Goal: Task Accomplishment & Management: Use online tool/utility

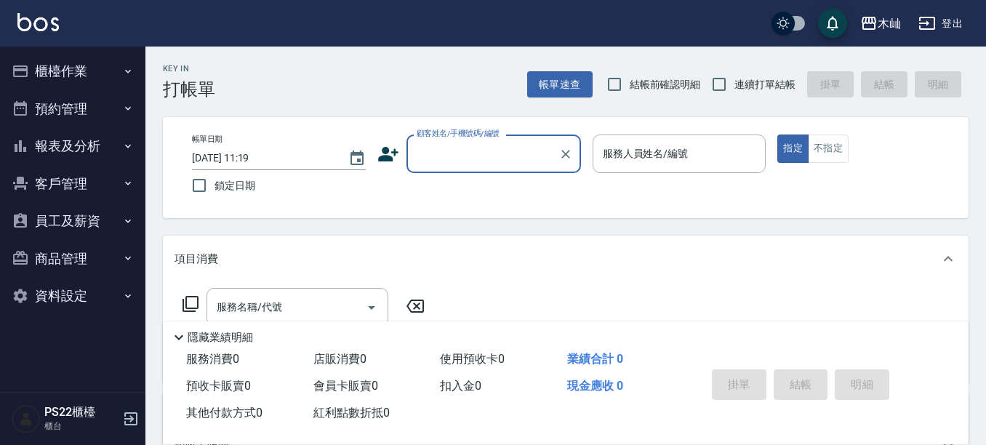
type input "h"
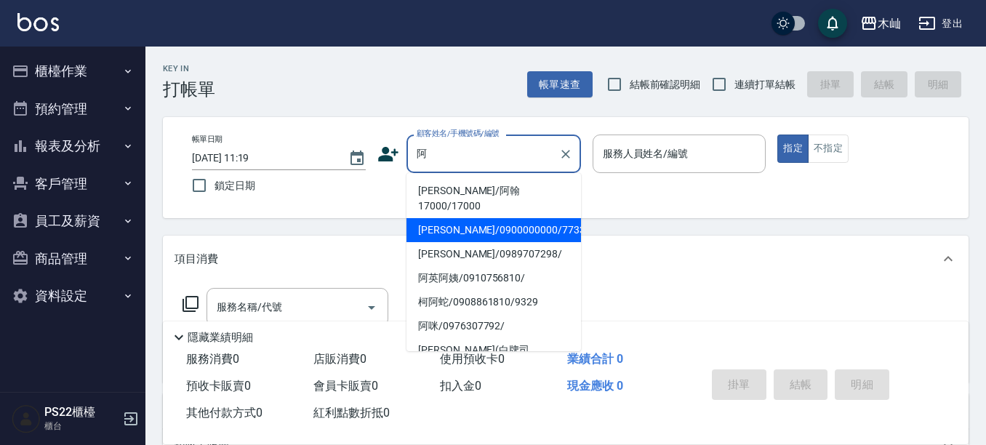
click at [499, 218] on li "[PERSON_NAME]/0900000000/773367" at bounding box center [494, 230] width 175 height 24
type input "[PERSON_NAME]/0900000000/773367"
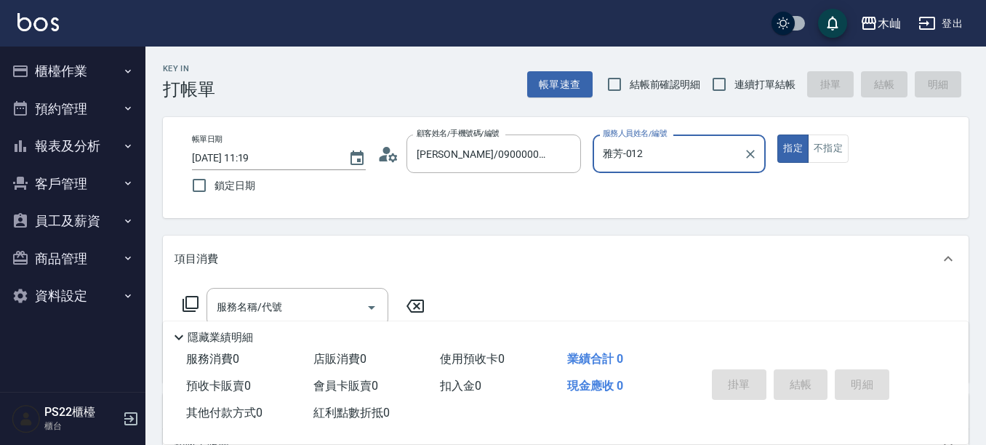
click at [647, 153] on input "雅芳-012" at bounding box center [668, 153] width 139 height 25
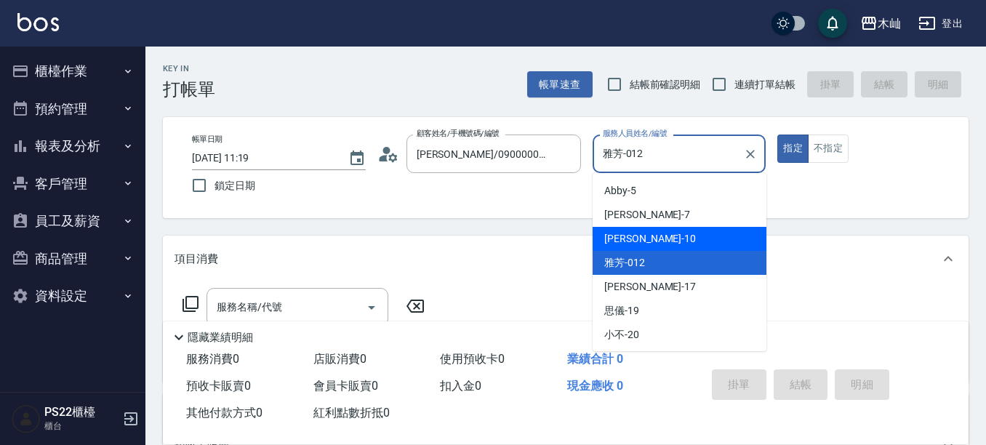
click at [666, 236] on div "小愛 -10" at bounding box center [680, 239] width 174 height 24
type input "小愛-10"
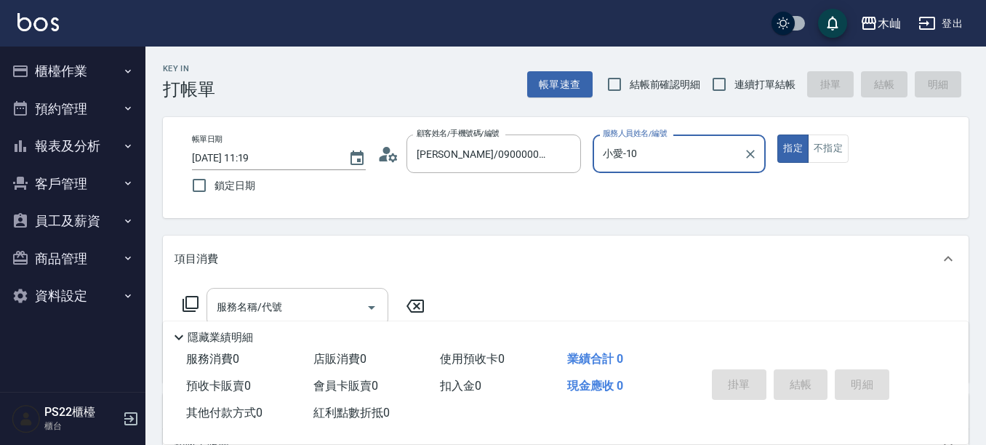
click at [300, 309] on input "服務名稱/代號" at bounding box center [286, 307] width 147 height 25
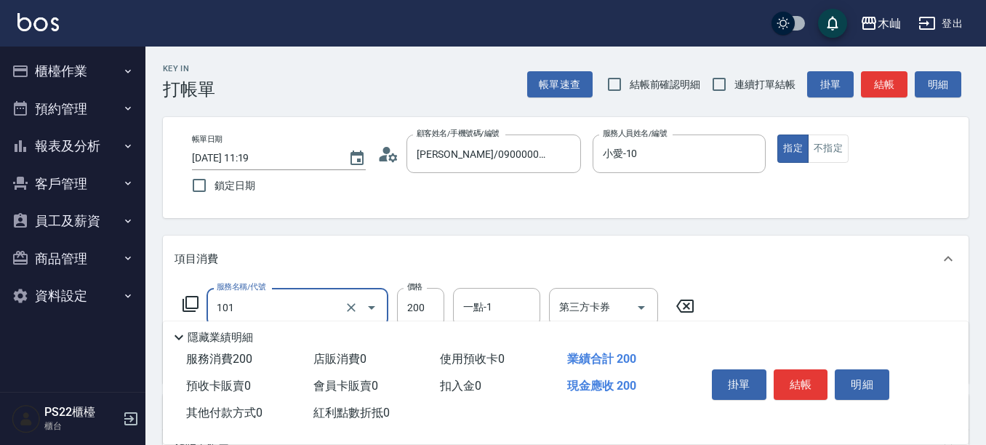
type input "洗髮(101)"
type input "300"
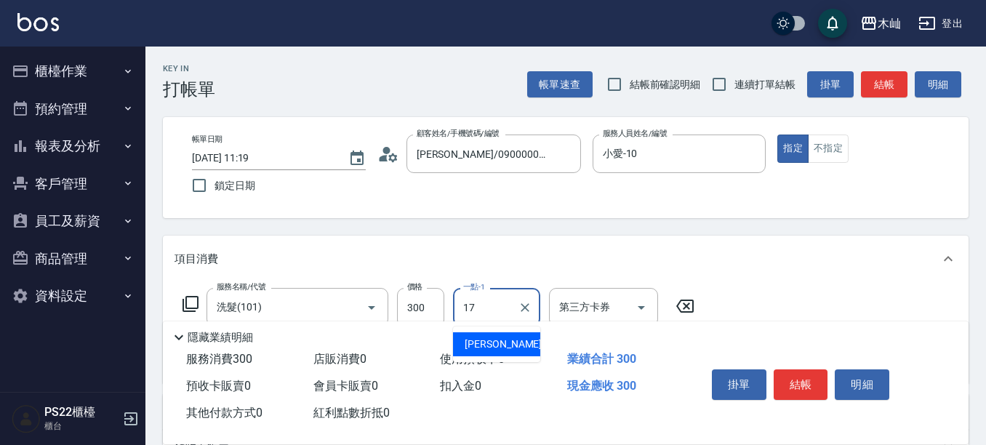
type input "[PERSON_NAME]-17"
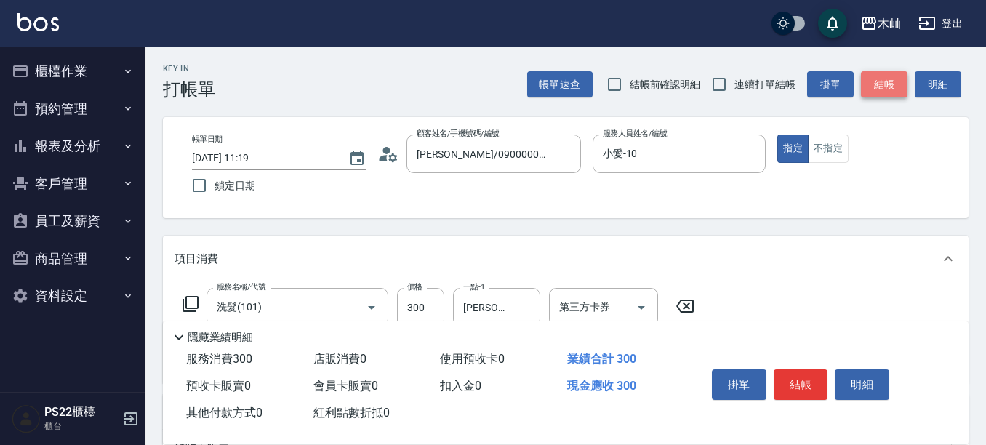
click at [895, 92] on button "結帳" at bounding box center [884, 84] width 47 height 27
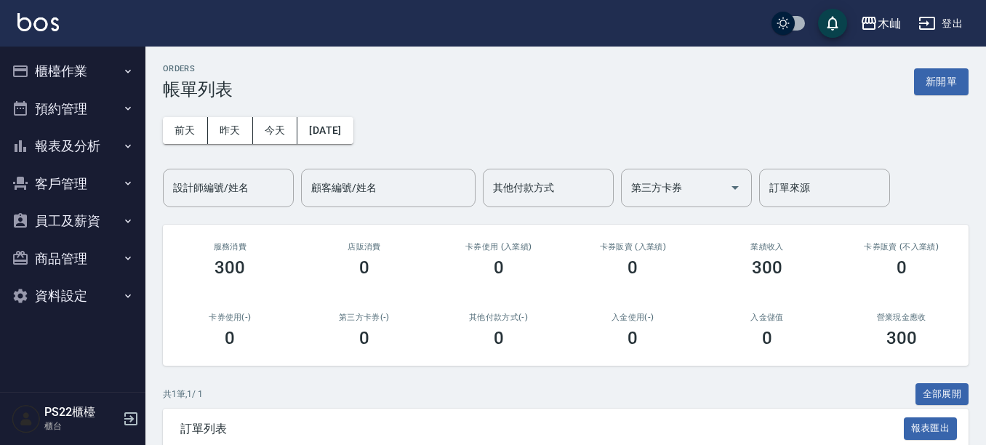
drag, startPoint x: 76, startPoint y: 60, endPoint x: 71, endPoint y: 66, distance: 8.2
click at [73, 63] on button "櫃檯作業" at bounding box center [73, 71] width 134 height 38
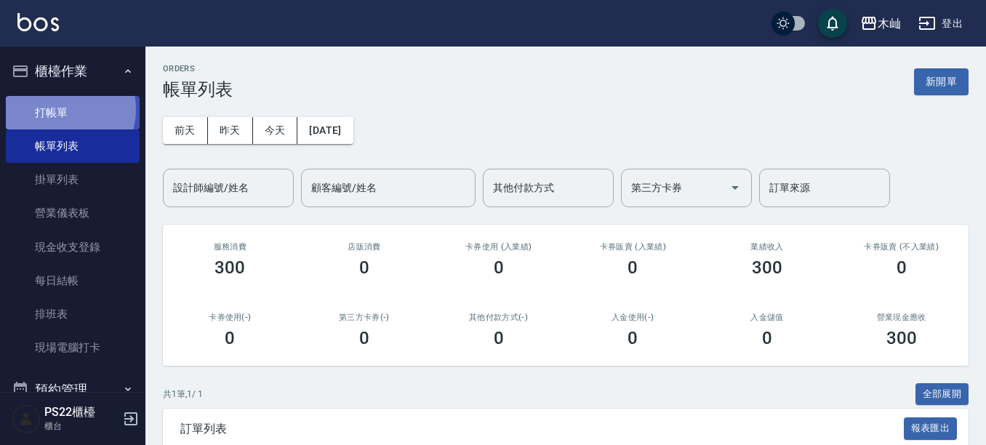
click at [57, 109] on link "打帳單" at bounding box center [73, 112] width 134 height 33
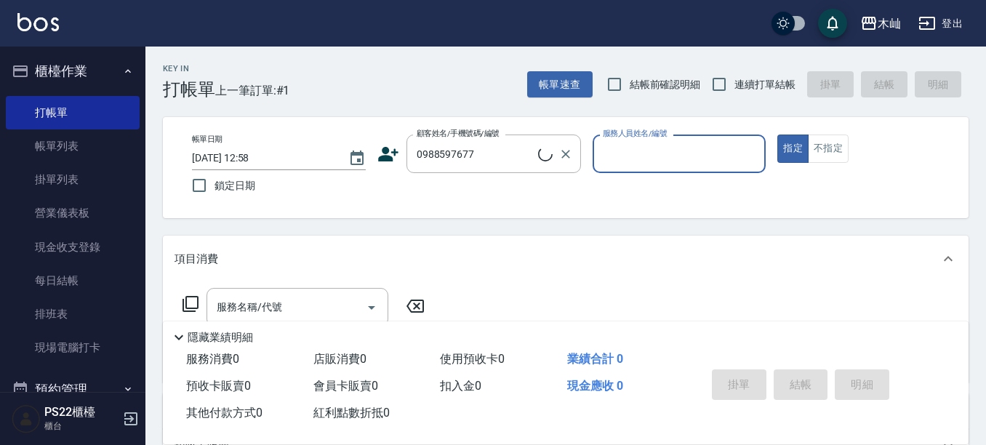
type input "[PERSON_NAME]/0988597677/90"
type input "Abby-5"
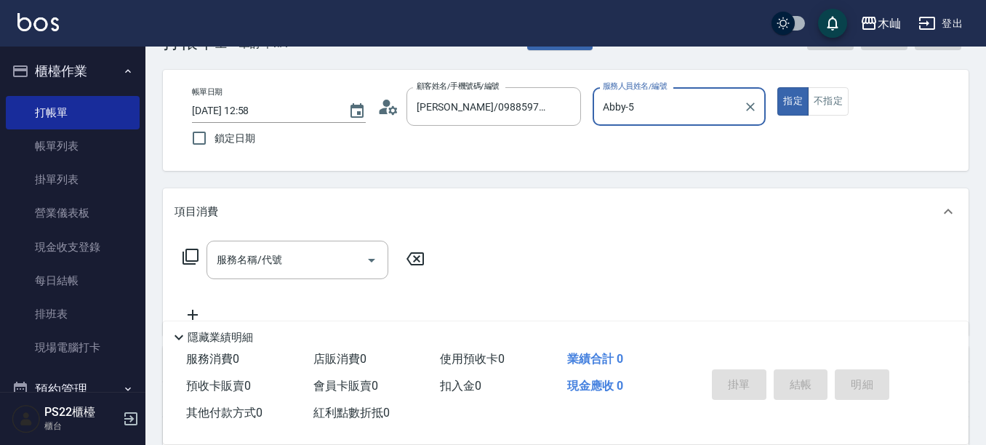
scroll to position [73, 0]
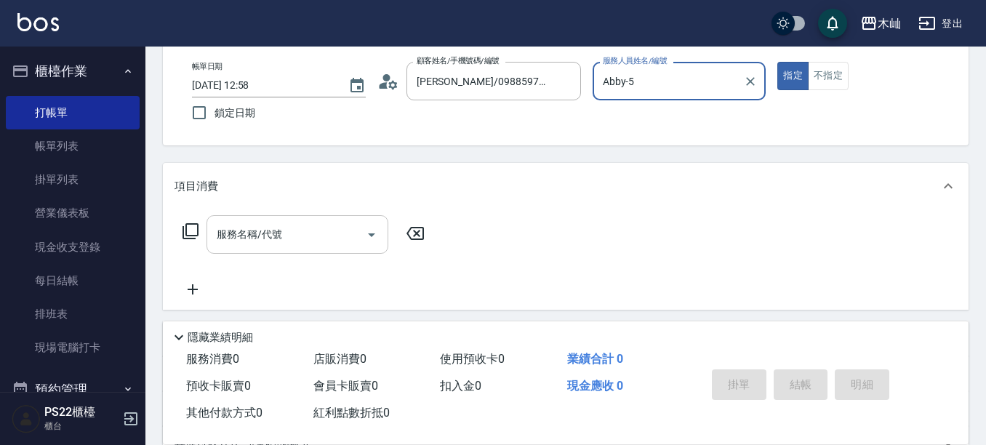
click at [350, 239] on input "服務名稱/代號" at bounding box center [286, 234] width 147 height 25
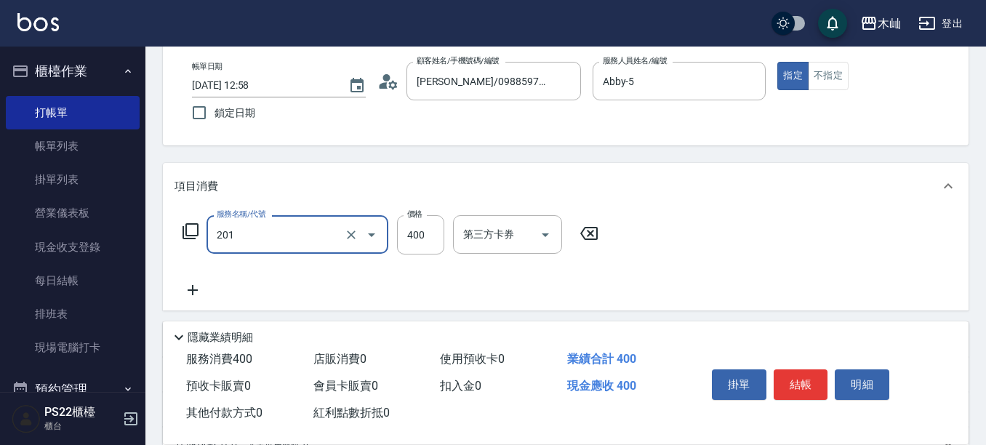
type input "洗剪(201)"
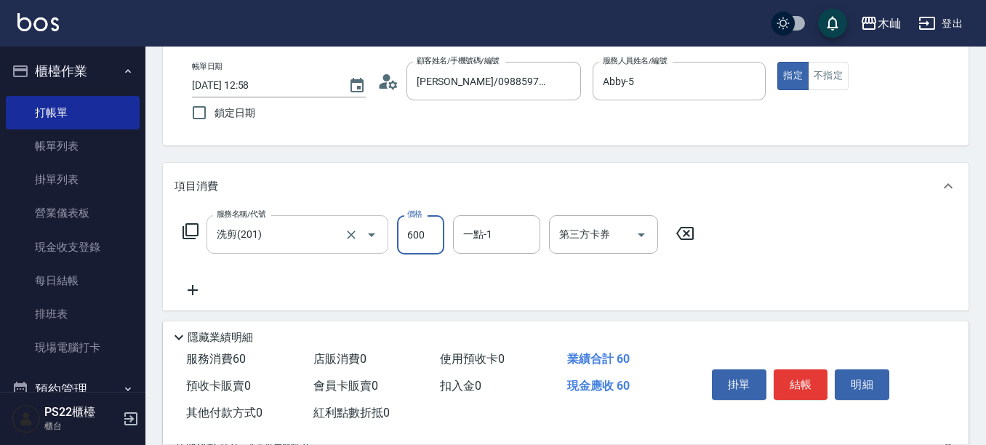
type input "600"
click at [793, 375] on button "結帳" at bounding box center [801, 384] width 55 height 31
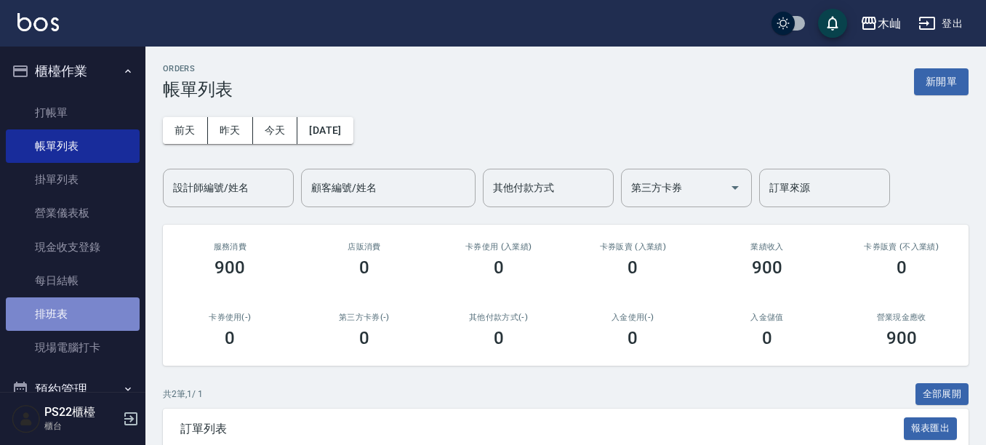
click at [73, 315] on link "排班表" at bounding box center [73, 313] width 134 height 33
